Goal: Understand process/instructions: Learn how to perform a task or action

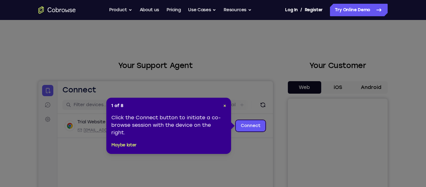
click at [226, 108] on div "1 of 8 × Click the Connect button to initiate a co-browse session with the devi…" at bounding box center [168, 126] width 125 height 56
click at [223, 103] on span "×" at bounding box center [224, 105] width 3 height 5
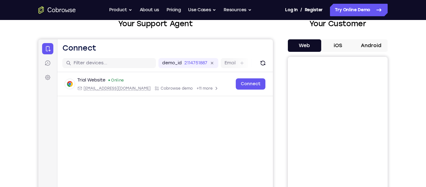
scroll to position [34, 0]
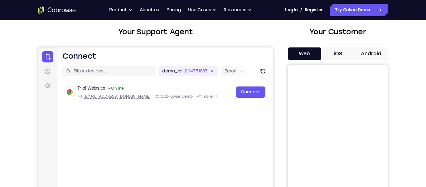
click at [384, 54] on button "Android" at bounding box center [370, 53] width 33 height 12
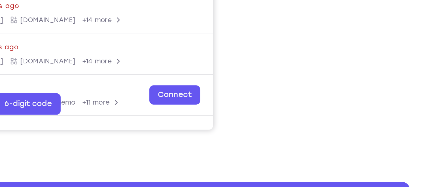
scroll to position [136, 0]
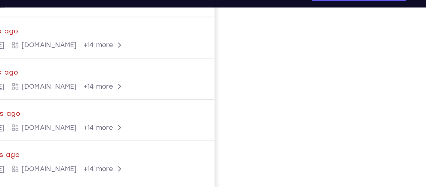
click at [293, 67] on iframe at bounding box center [337, 60] width 89 height 187
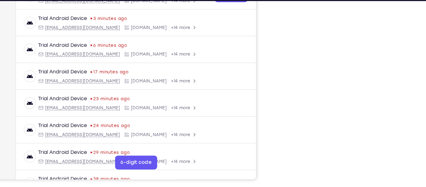
scroll to position [112, 0]
